Goal: Task Accomplishment & Management: Manage account settings

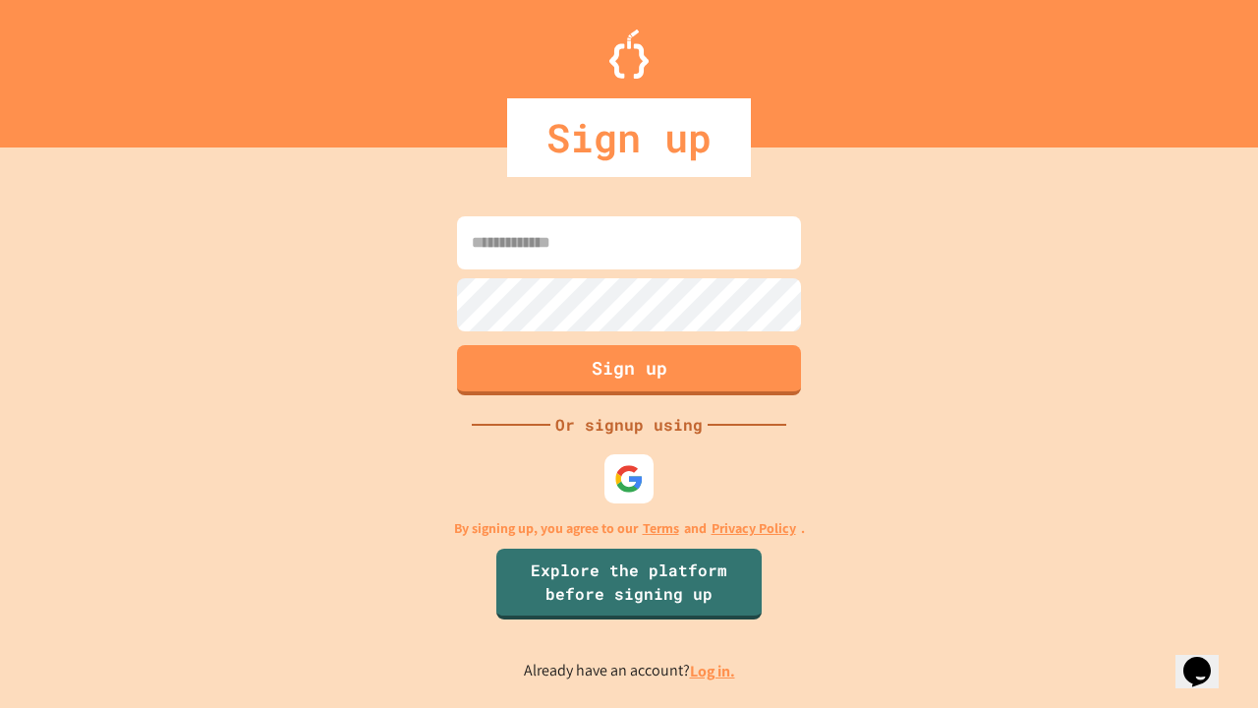
click at [714, 670] on link "Log in." at bounding box center [712, 671] width 45 height 21
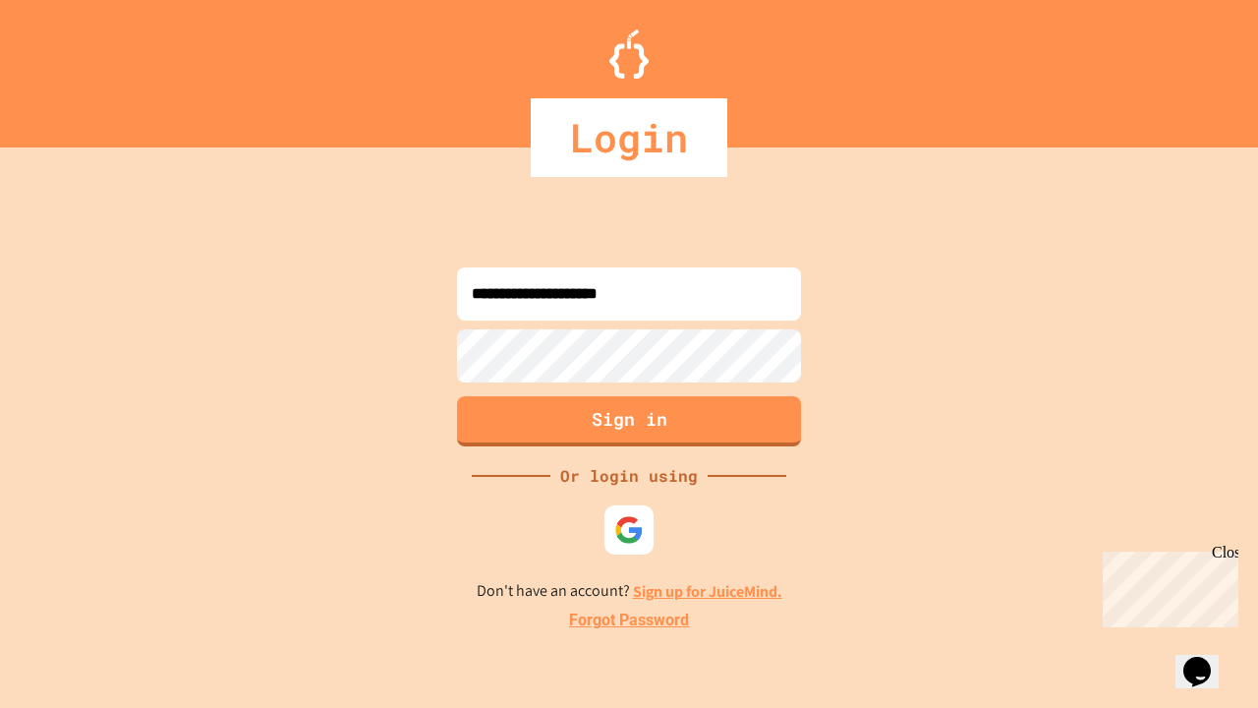
type input "**********"
